Goal: Task Accomplishment & Management: Complete application form

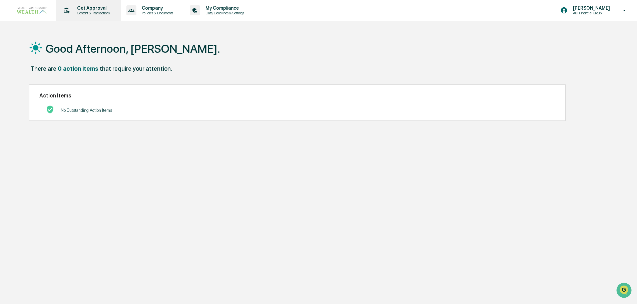
click at [101, 9] on p "Get Approval" at bounding box center [92, 7] width 41 height 5
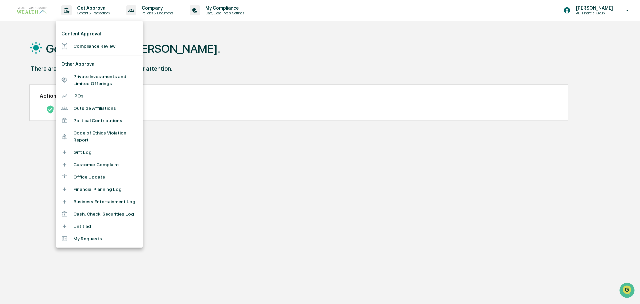
click at [97, 47] on li "Compliance Review" at bounding box center [99, 46] width 87 height 12
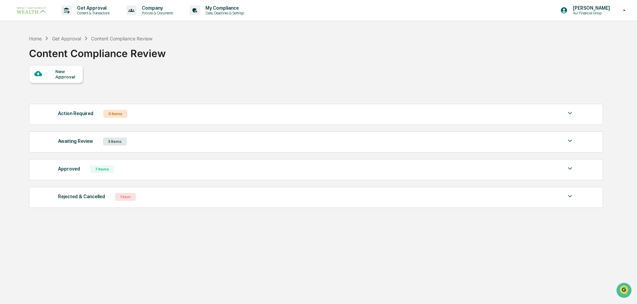
click at [69, 73] on div "New Approval" at bounding box center [66, 74] width 22 height 11
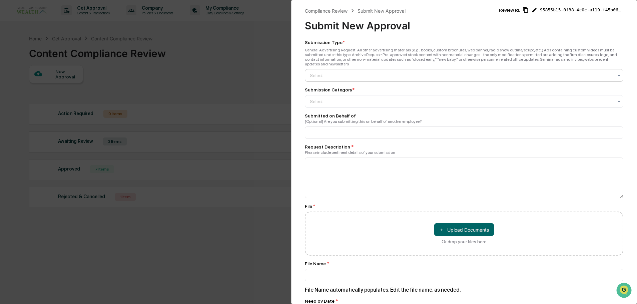
click at [384, 72] on div at bounding box center [461, 75] width 303 height 7
click at [365, 87] on div "General Advertising" at bounding box center [462, 86] width 314 height 13
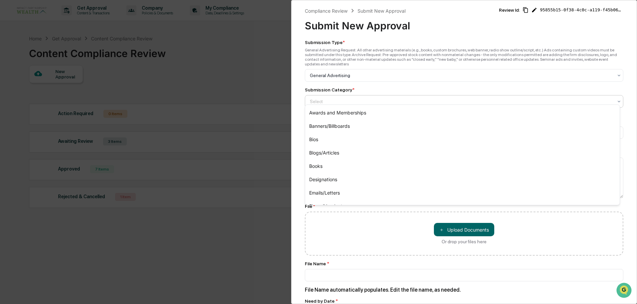
click at [361, 98] on div at bounding box center [461, 101] width 303 height 7
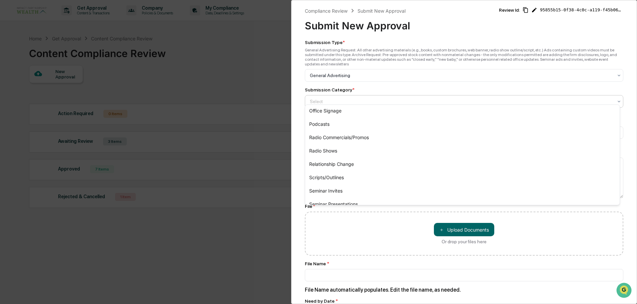
scroll to position [123, 0]
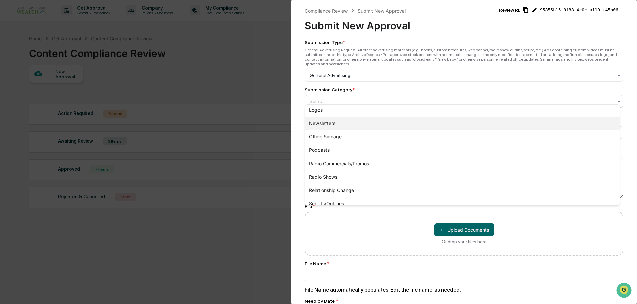
click at [349, 122] on div "Newsletters" at bounding box center [462, 123] width 314 height 13
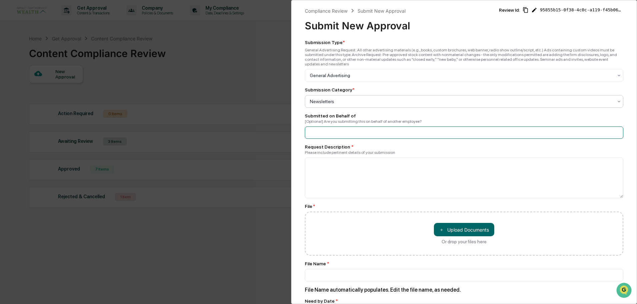
click at [347, 131] on input at bounding box center [464, 132] width 318 height 12
type input "*********"
click at [340, 166] on textarea at bounding box center [464, 177] width 318 height 41
type textarea "*"
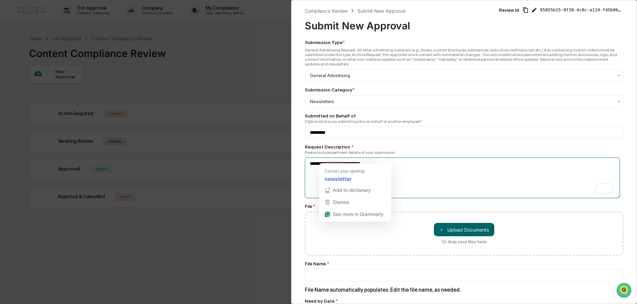
click at [335, 162] on textarea "**********" at bounding box center [462, 177] width 315 height 41
click at [339, 161] on textarea "**********" at bounding box center [462, 177] width 315 height 41
type textarea "**********"
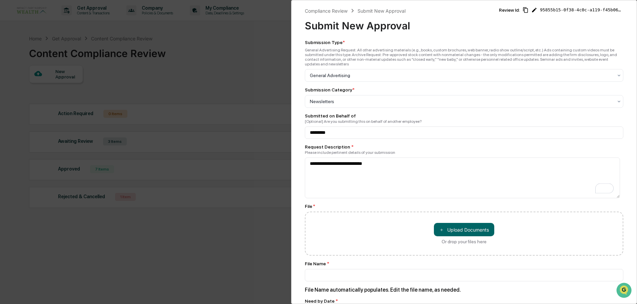
click at [471, 197] on div "**********" at bounding box center [464, 235] width 318 height 391
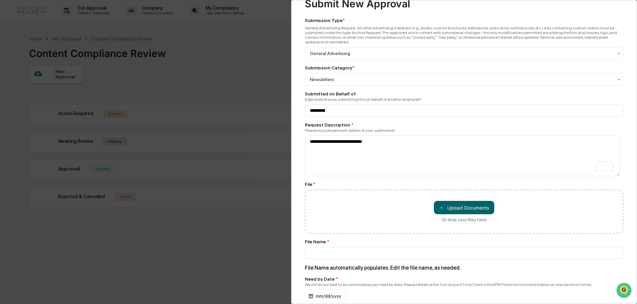
scroll to position [33, 0]
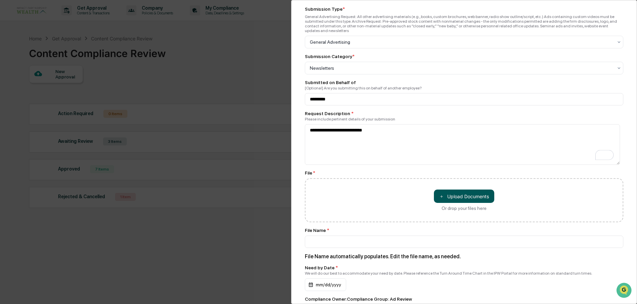
click at [466, 189] on button "＋ Upload Documents" at bounding box center [464, 195] width 60 height 13
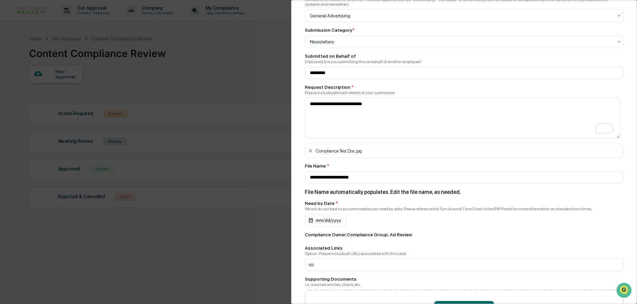
scroll to position [100, 0]
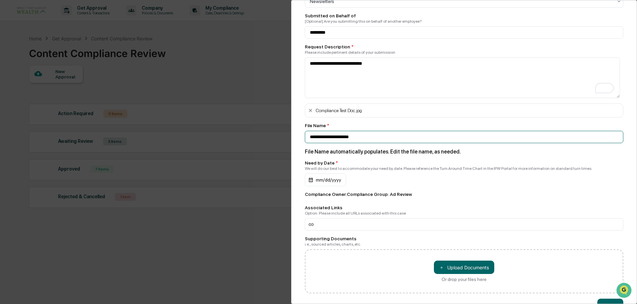
click at [385, 39] on input "**********" at bounding box center [464, 32] width 318 height 12
drag, startPoint x: 385, startPoint y: 132, endPoint x: 295, endPoint y: 132, distance: 89.4
click at [295, 132] on div "**********" at bounding box center [464, 152] width 346 height 304
type input "**********"
click at [320, 175] on div "mm/dd/yyyy" at bounding box center [325, 179] width 41 height 13
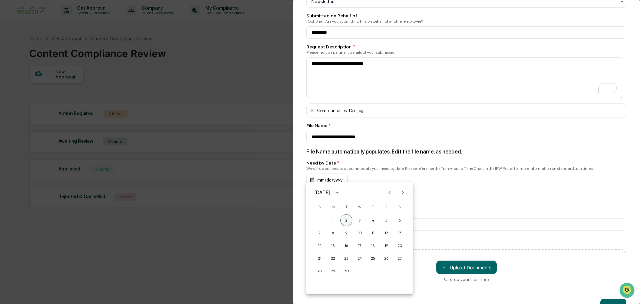
click at [347, 218] on button "2" at bounding box center [346, 220] width 12 height 12
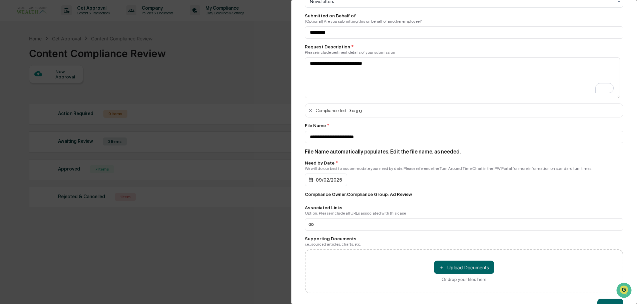
scroll to position [118, 0]
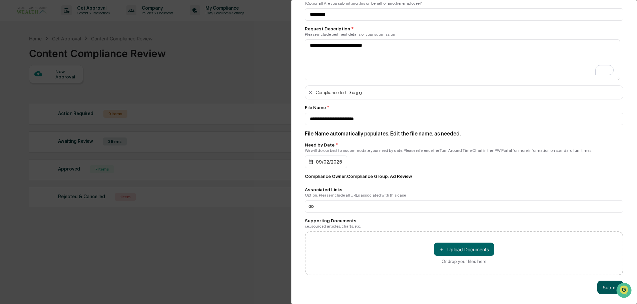
click at [606, 283] on button "Submit" at bounding box center [610, 286] width 26 height 13
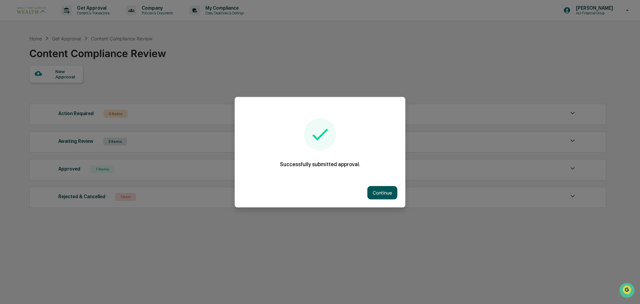
click at [390, 196] on button "Continue" at bounding box center [382, 192] width 30 height 13
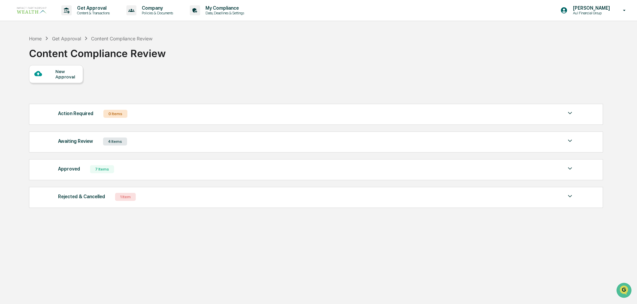
click at [115, 145] on div "4 Items" at bounding box center [115, 141] width 24 height 8
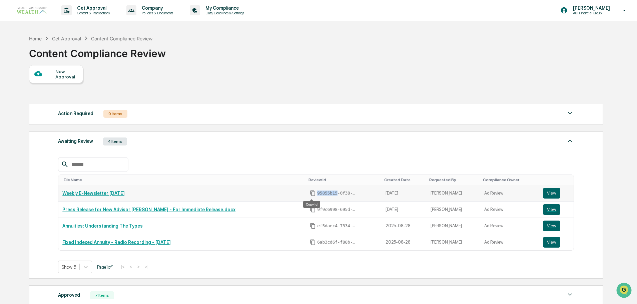
drag, startPoint x: 333, startPoint y: 192, endPoint x: 312, endPoint y: 192, distance: 21.7
click at [312, 192] on div "95855b15-0f38-4c0c-a119-f45b06bfcedb" at bounding box center [344, 193] width 68 height 6
copy span "95855b15"
click at [548, 194] on button "View" at bounding box center [551, 193] width 17 height 11
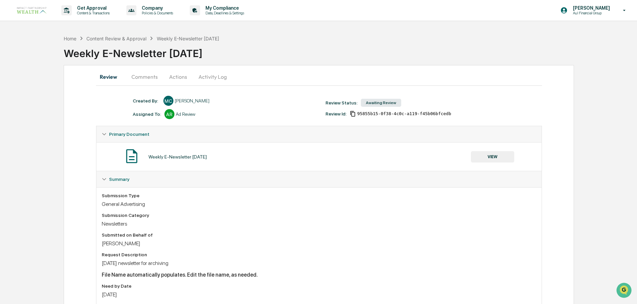
click at [177, 80] on button "Actions" at bounding box center [178, 77] width 30 height 16
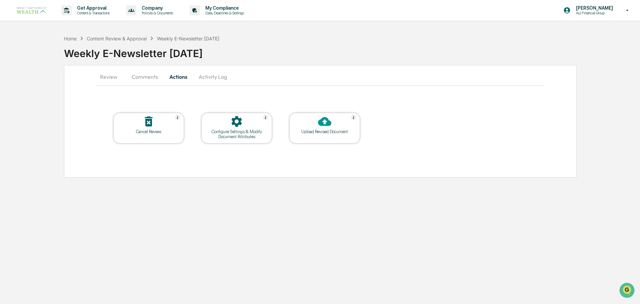
click at [333, 136] on div "Upload Revised Document" at bounding box center [324, 128] width 71 height 31
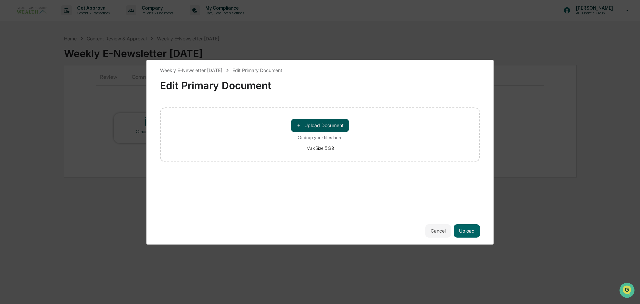
click at [333, 127] on button "＋ Upload Document" at bounding box center [320, 125] width 58 height 13
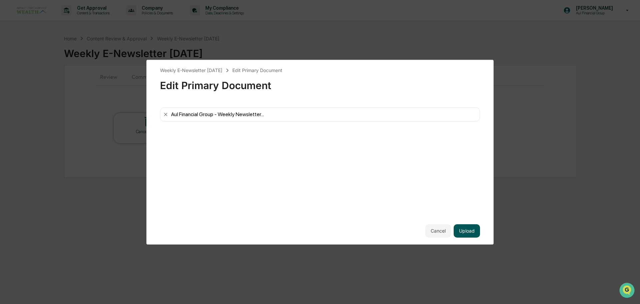
click at [472, 231] on button "Upload" at bounding box center [467, 230] width 26 height 13
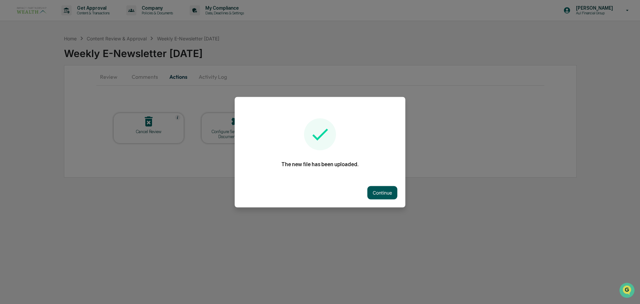
click at [382, 193] on button "Continue" at bounding box center [382, 192] width 30 height 13
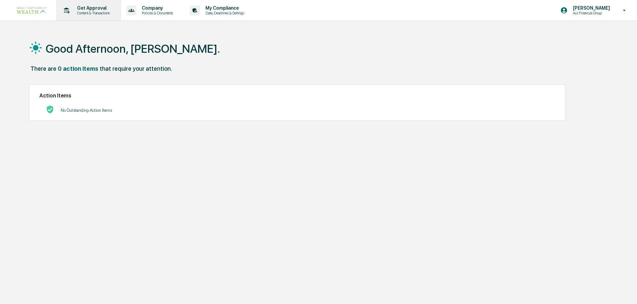
click at [85, 17] on div "Get Approval Content & Transactions" at bounding box center [88, 10] width 58 height 21
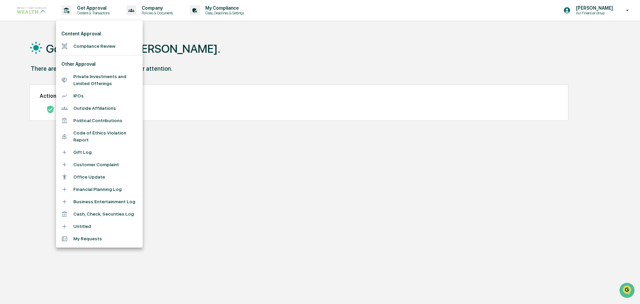
click at [91, 47] on li "Compliance Review" at bounding box center [99, 46] width 87 height 12
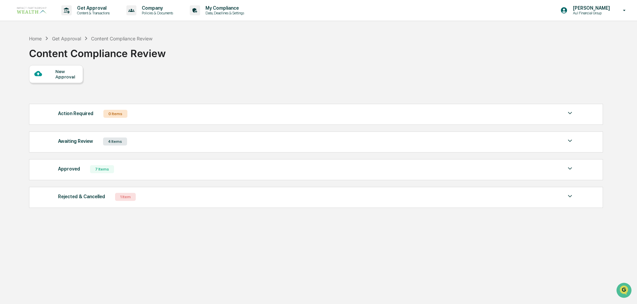
click at [114, 144] on div "4 Items" at bounding box center [115, 141] width 24 height 8
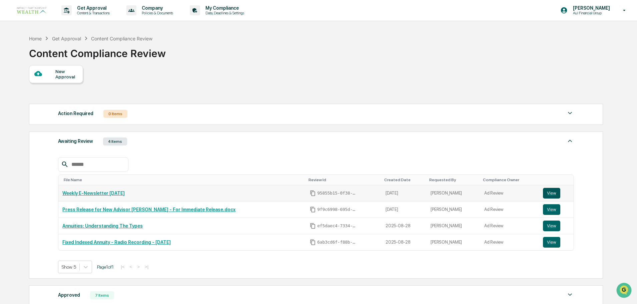
click at [553, 191] on button "View" at bounding box center [551, 193] width 17 height 11
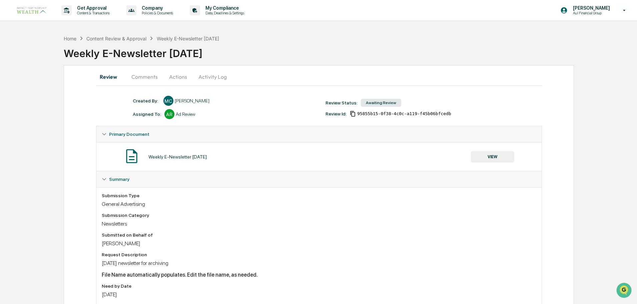
click at [173, 76] on button "Actions" at bounding box center [178, 77] width 30 height 16
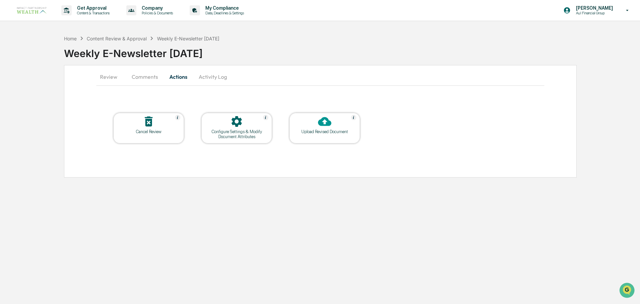
click at [312, 133] on div "Upload Revised Document" at bounding box center [325, 131] width 60 height 5
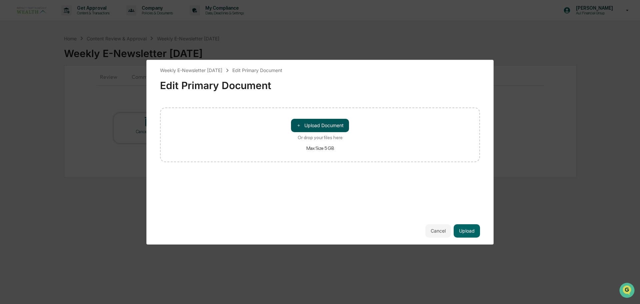
click at [335, 127] on button "＋ Upload Document" at bounding box center [320, 125] width 58 height 13
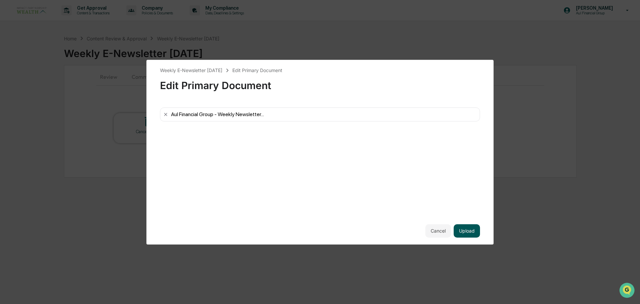
click at [469, 234] on button "Upload" at bounding box center [467, 230] width 26 height 13
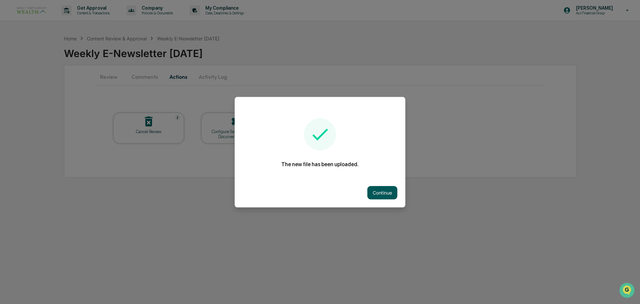
click at [384, 193] on button "Continue" at bounding box center [382, 192] width 30 height 13
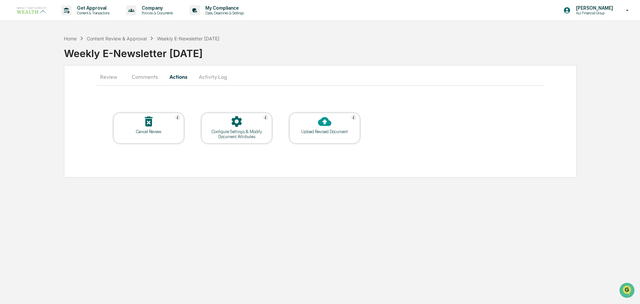
click at [106, 78] on button "Review" at bounding box center [111, 77] width 30 height 16
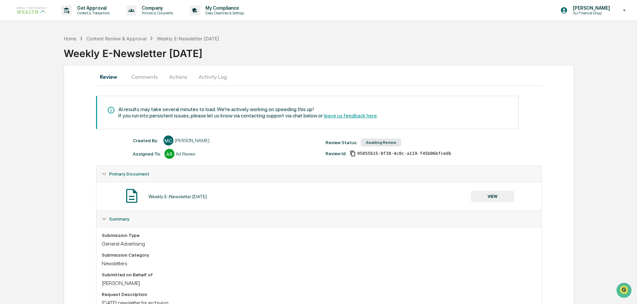
click at [168, 196] on div "Weekly E-Newsletter [DATE]" at bounding box center [177, 196] width 58 height 5
click at [128, 196] on img at bounding box center [131, 195] width 17 height 17
click at [503, 198] on button "VIEW" at bounding box center [492, 196] width 43 height 11
